Goal: Navigation & Orientation: Find specific page/section

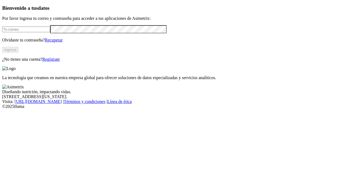
click at [43, 32] on input "email" at bounding box center [26, 30] width 48 height 6
type input "[PERSON_NAME][EMAIL_ADDRESS][PERSON_NAME][DOMAIN_NAME]"
click at [18, 53] on button "Ingresa" at bounding box center [10, 50] width 16 height 6
